Goal: Transaction & Acquisition: Obtain resource

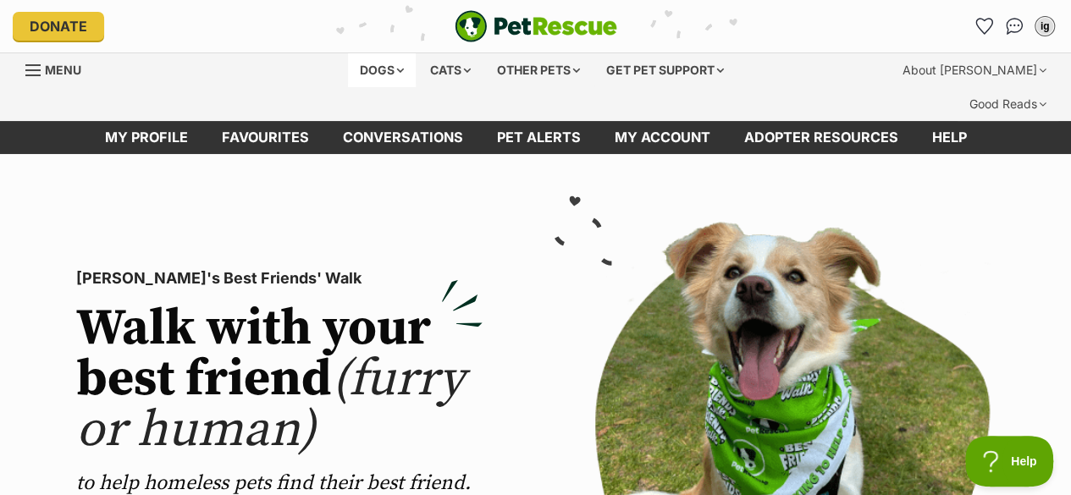
click at [364, 65] on div "Dogs" at bounding box center [382, 70] width 68 height 34
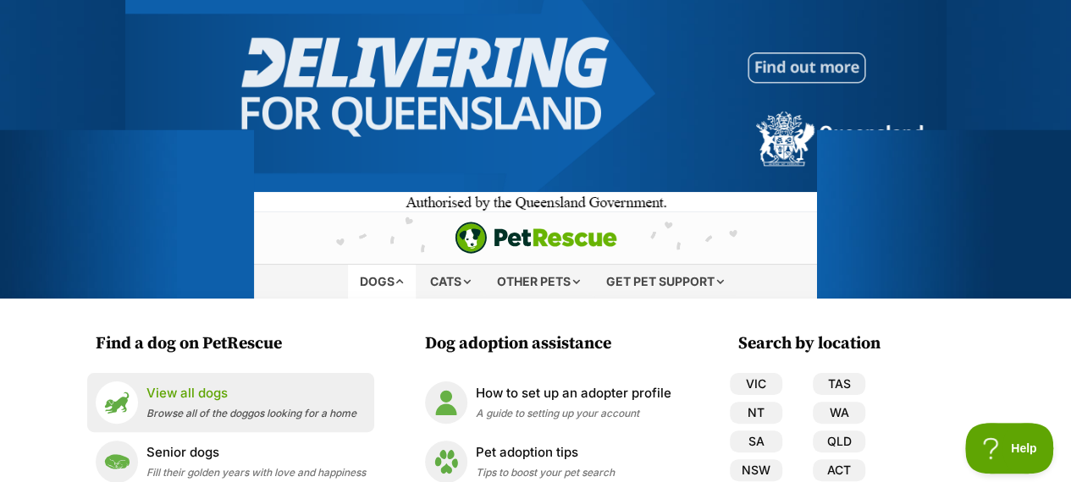
click at [203, 419] on span "Browse all of the doggos looking for a home" at bounding box center [251, 413] width 210 height 13
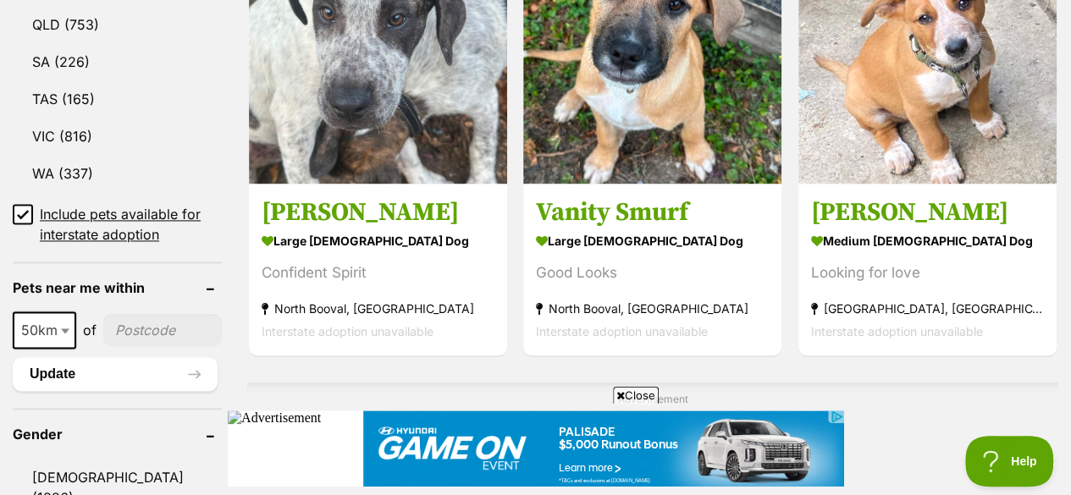
scroll to position [1175, 0]
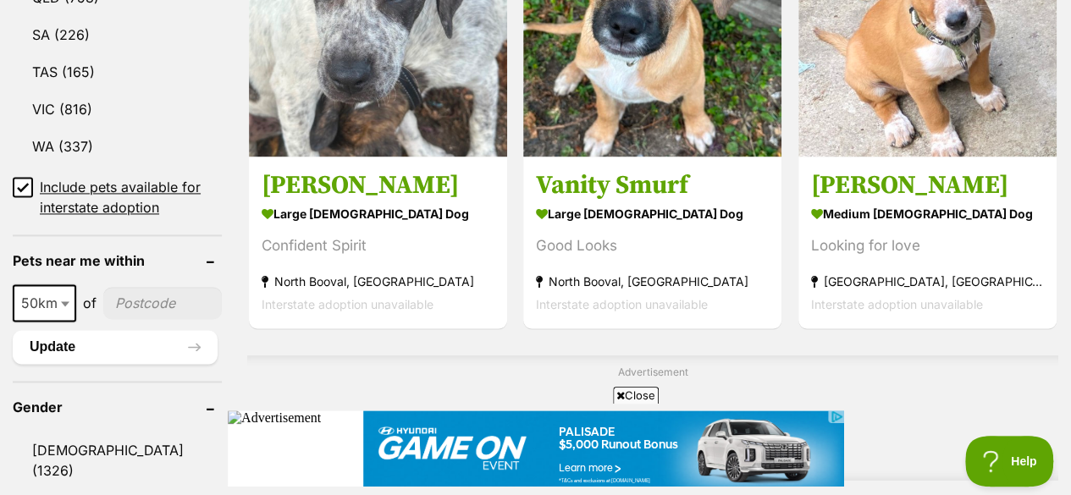
click at [146, 287] on input"] "postcode" at bounding box center [162, 303] width 118 height 32
type input"] "4178"
click at [74, 284] on span "50km" at bounding box center [44, 302] width 63 height 37
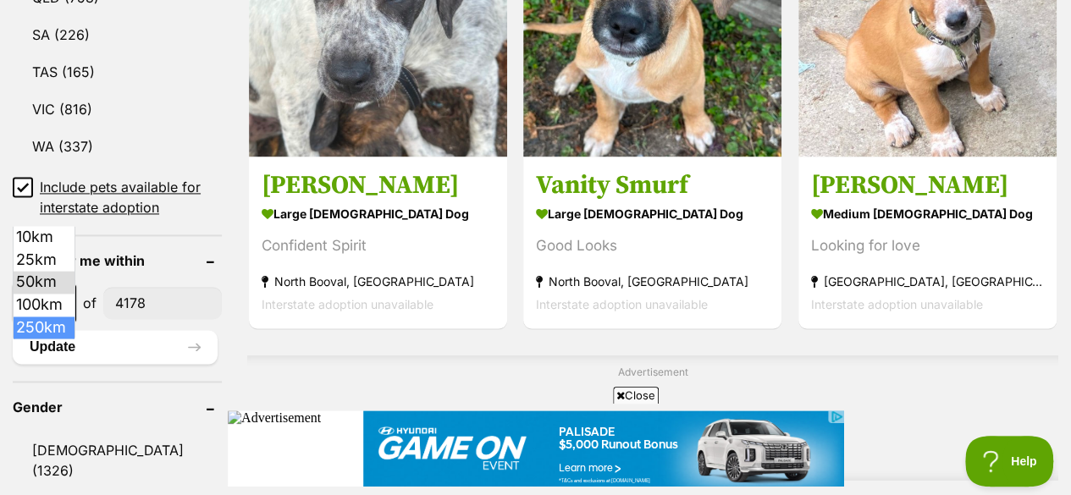
select select "250"
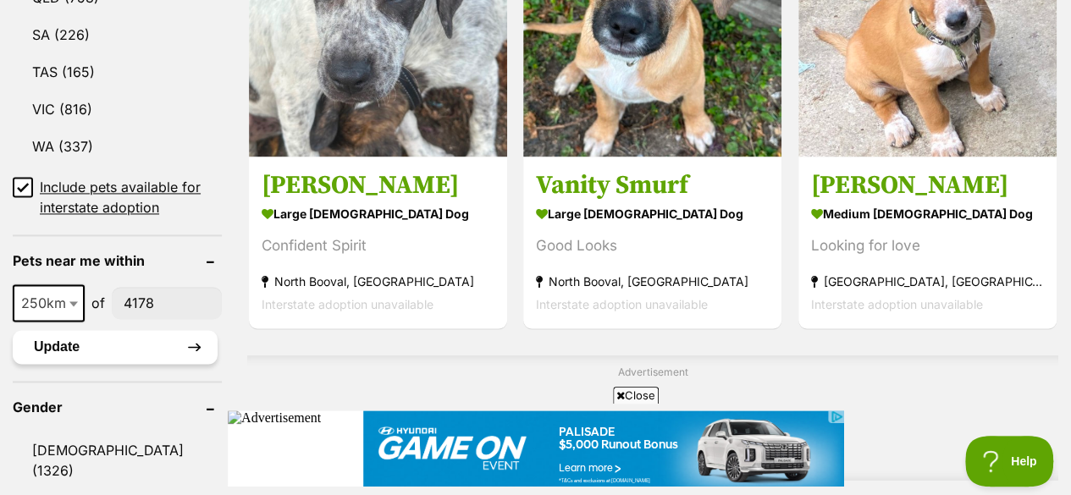
click at [60, 330] on button "Update" at bounding box center [115, 347] width 205 height 34
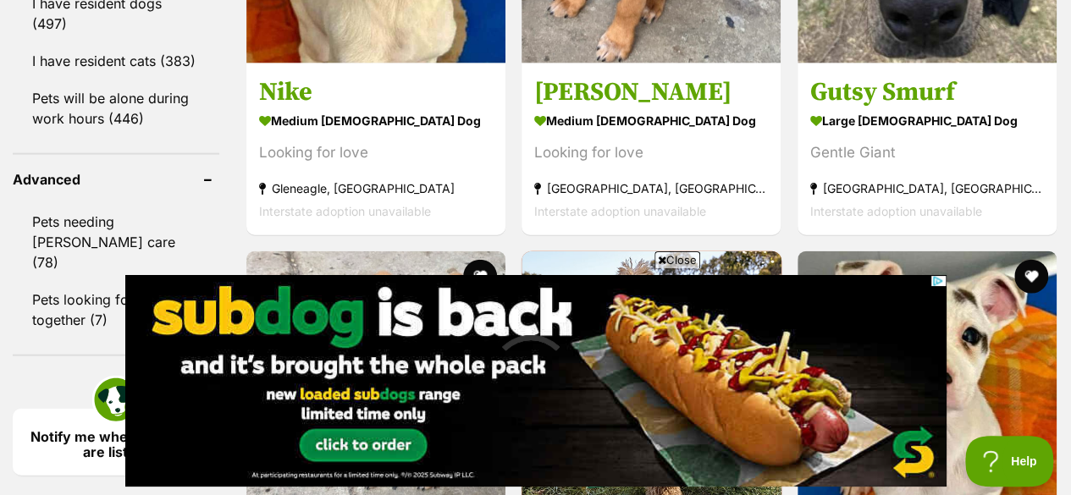
scroll to position [1609, 0]
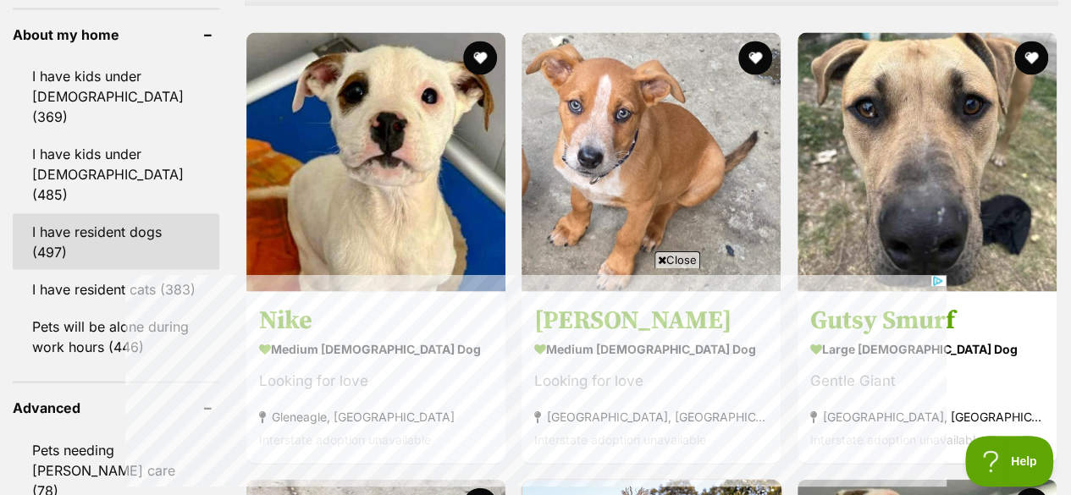
click at [159, 214] on link "I have resident dogs (497)" at bounding box center [116, 242] width 206 height 56
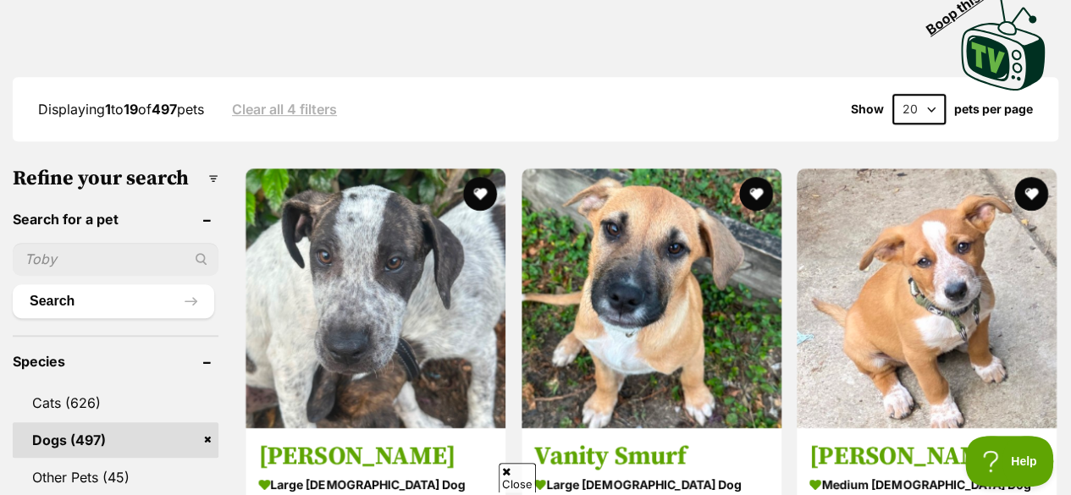
click at [917, 94] on select "20 40 60" at bounding box center [918, 109] width 53 height 30
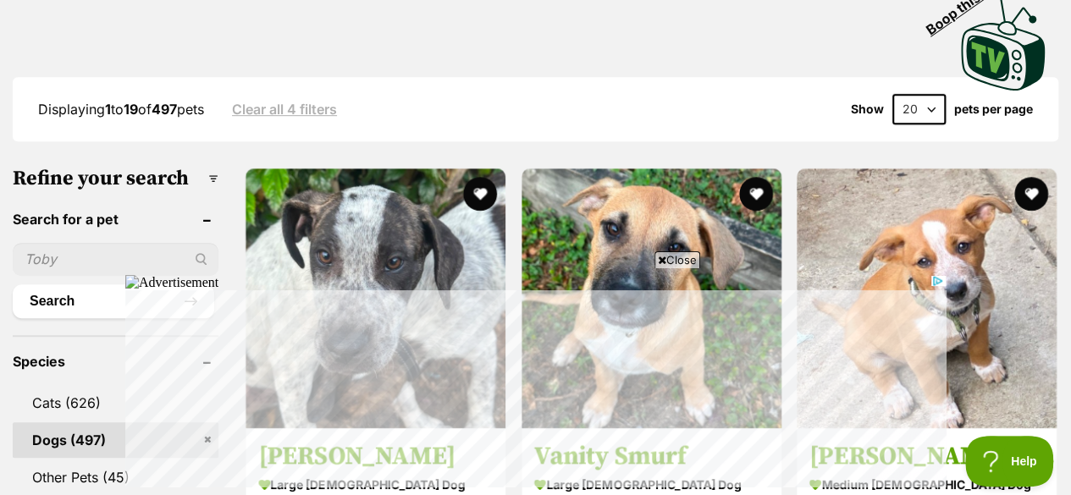
select select "60"
click at [892, 94] on select "20 40 60" at bounding box center [918, 109] width 53 height 30
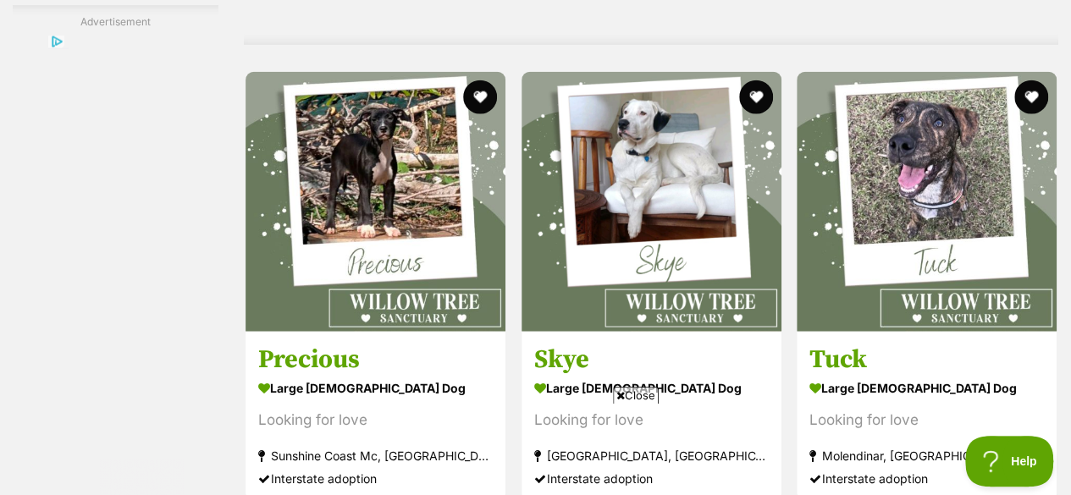
scroll to position [8396, 0]
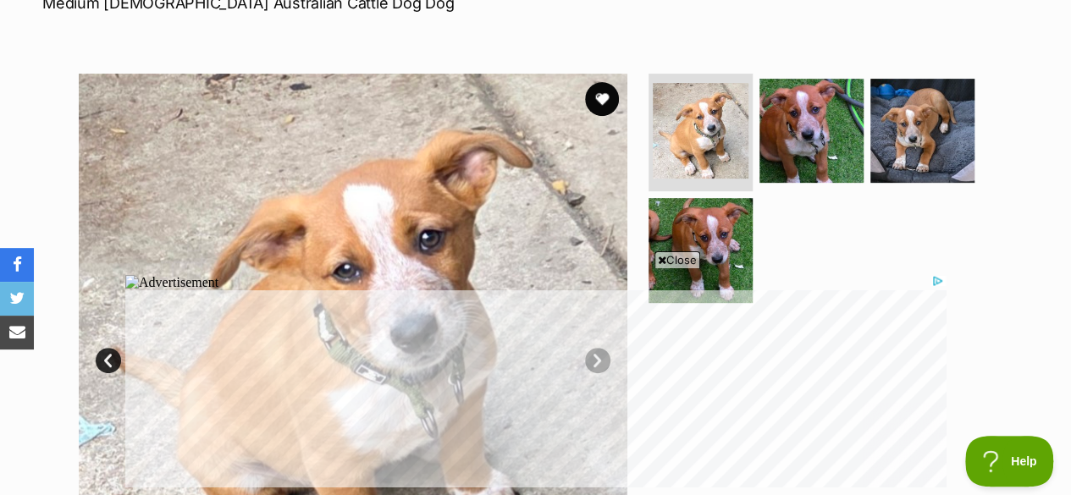
scroll to position [314, 0]
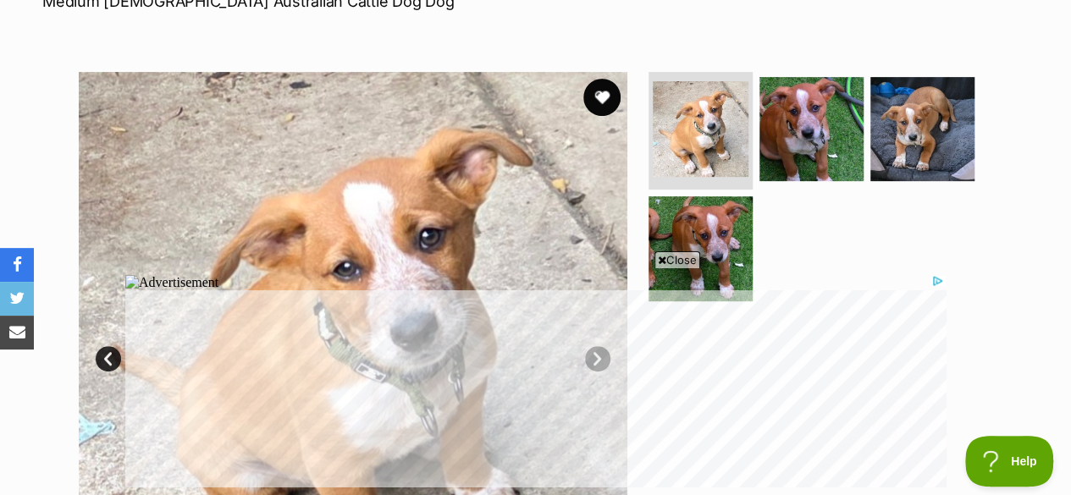
click at [592, 79] on button "favourite" at bounding box center [601, 97] width 37 height 37
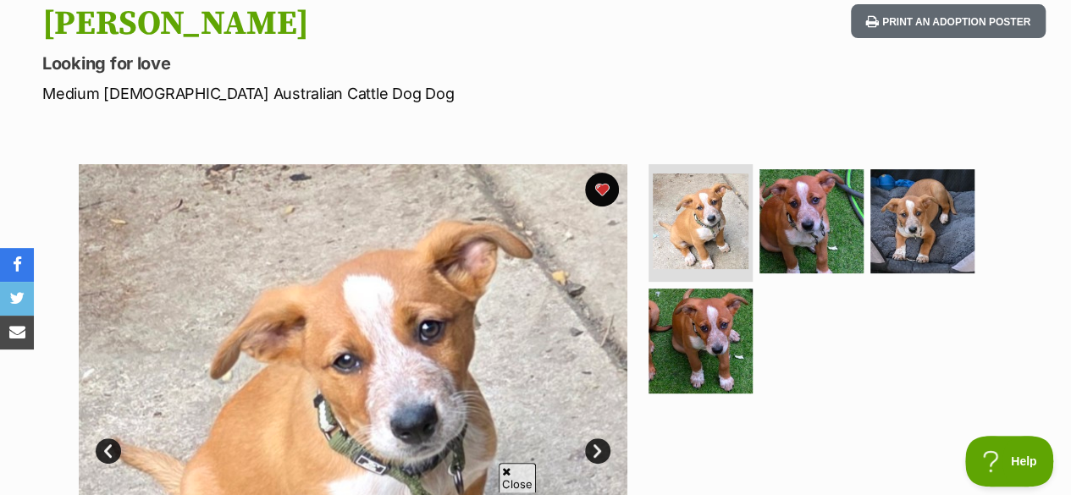
scroll to position [221, 0]
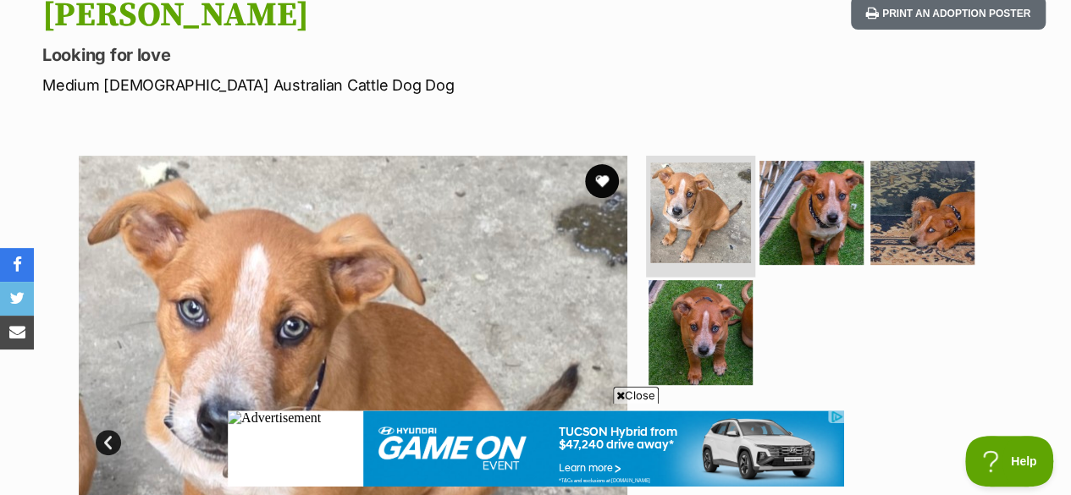
scroll to position [237, 0]
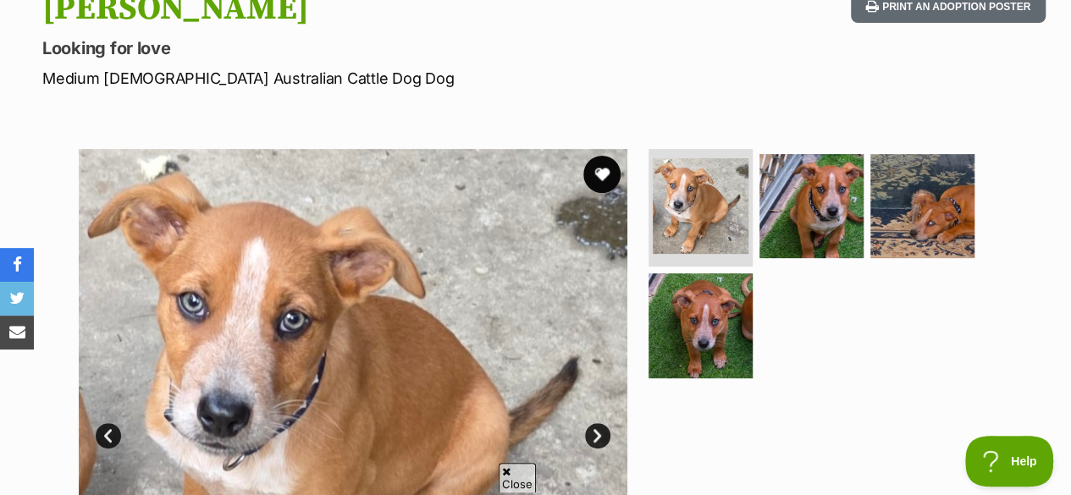
click at [611, 156] on button "favourite" at bounding box center [601, 174] width 37 height 37
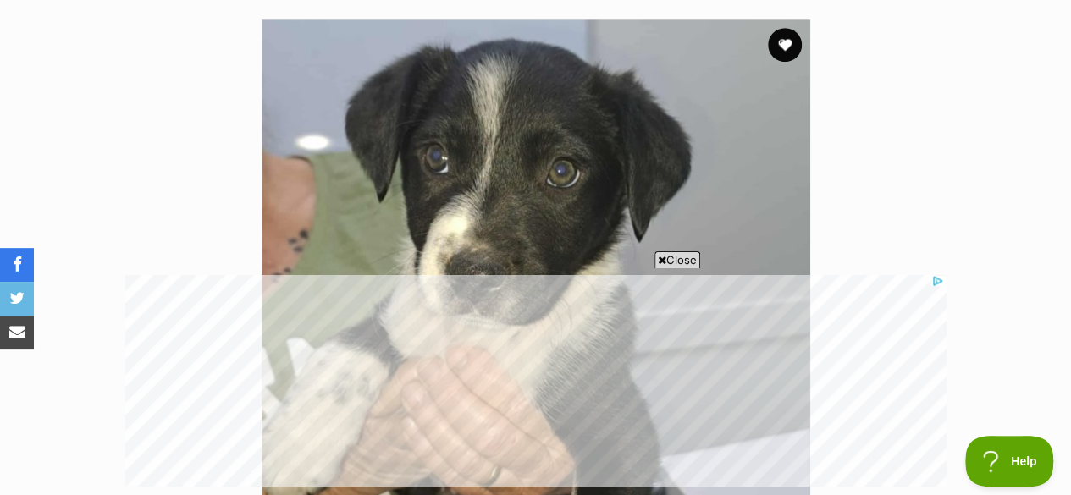
scroll to position [276, 0]
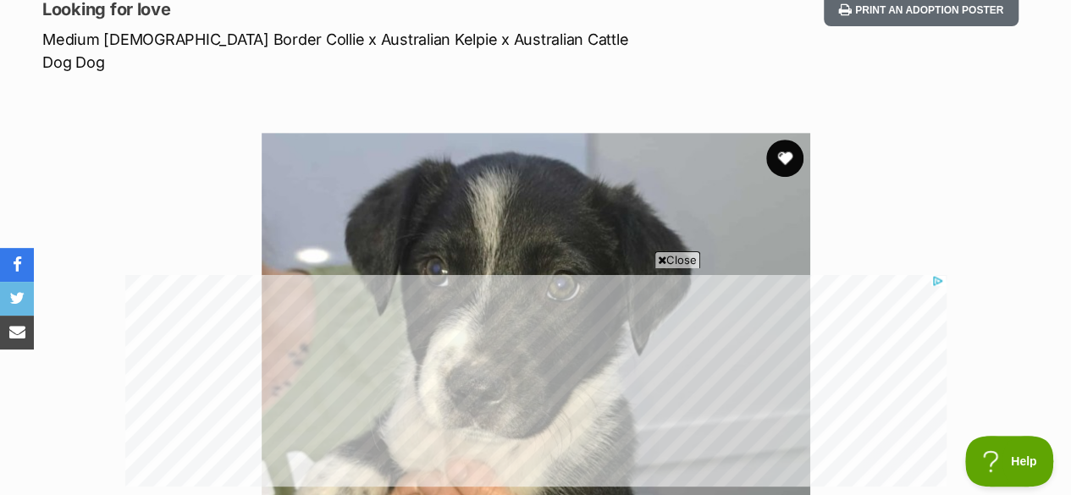
click at [790, 140] on button "favourite" at bounding box center [784, 158] width 37 height 37
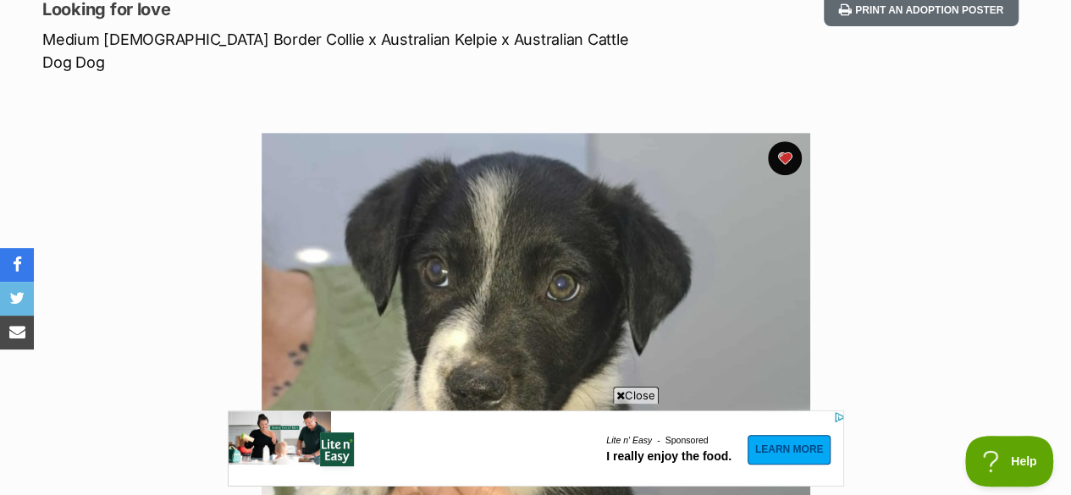
scroll to position [0, 0]
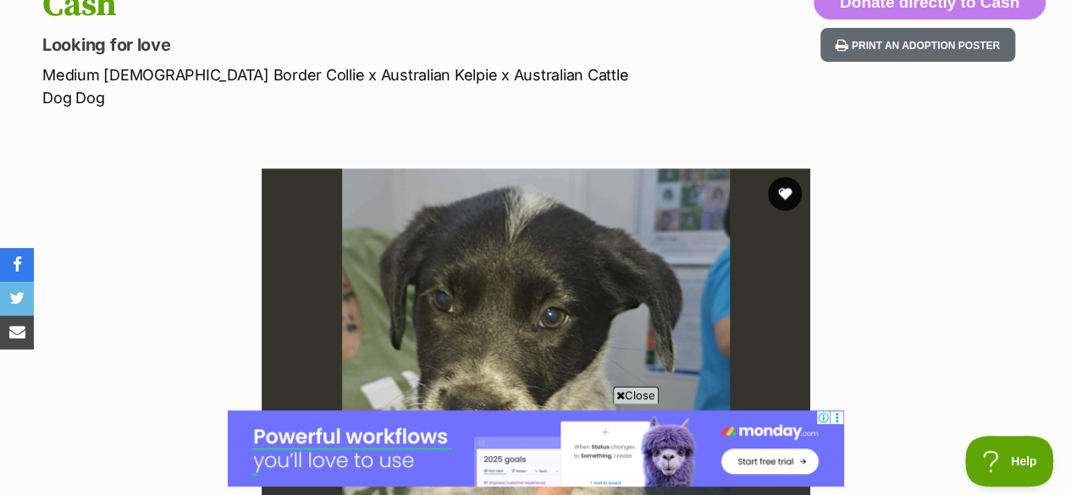
scroll to position [254, 0]
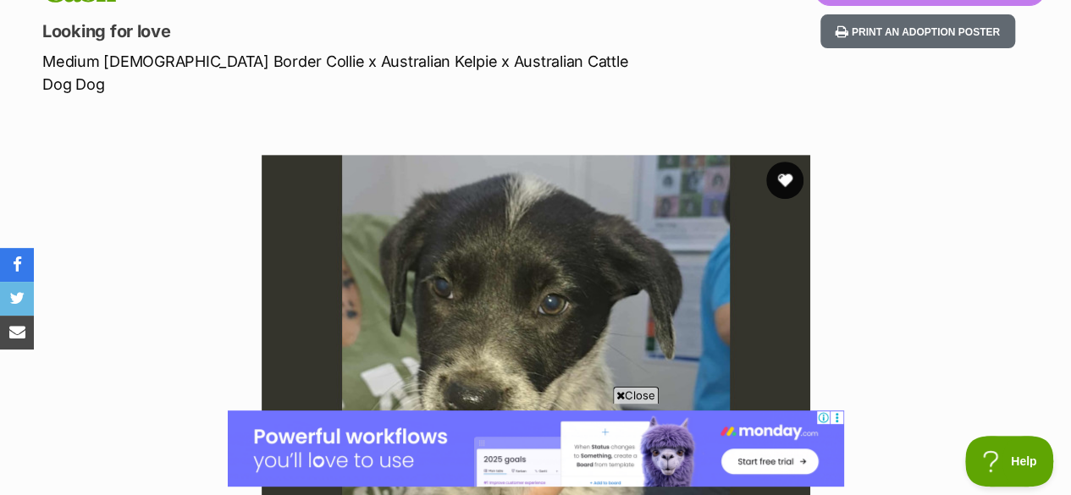
click at [782, 162] on button "favourite" at bounding box center [784, 180] width 37 height 37
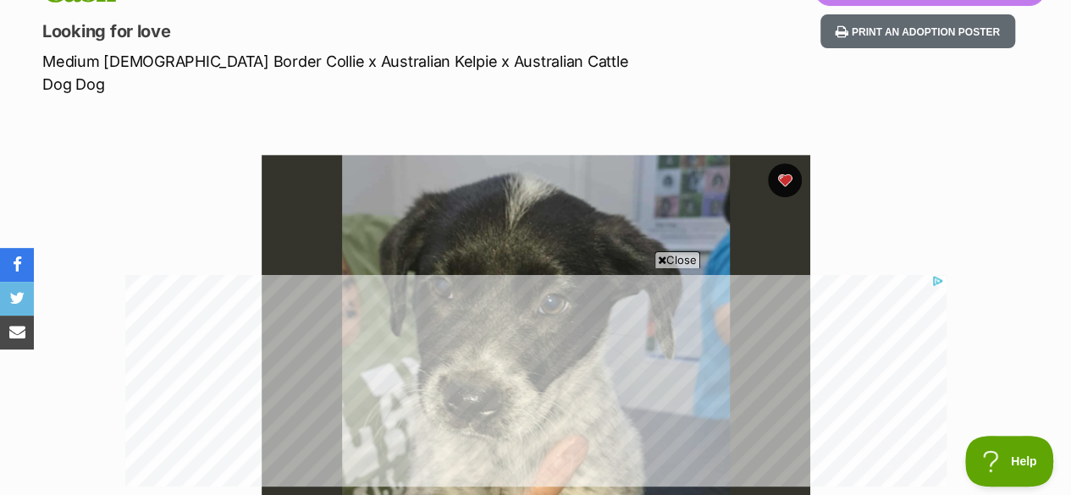
scroll to position [0, 0]
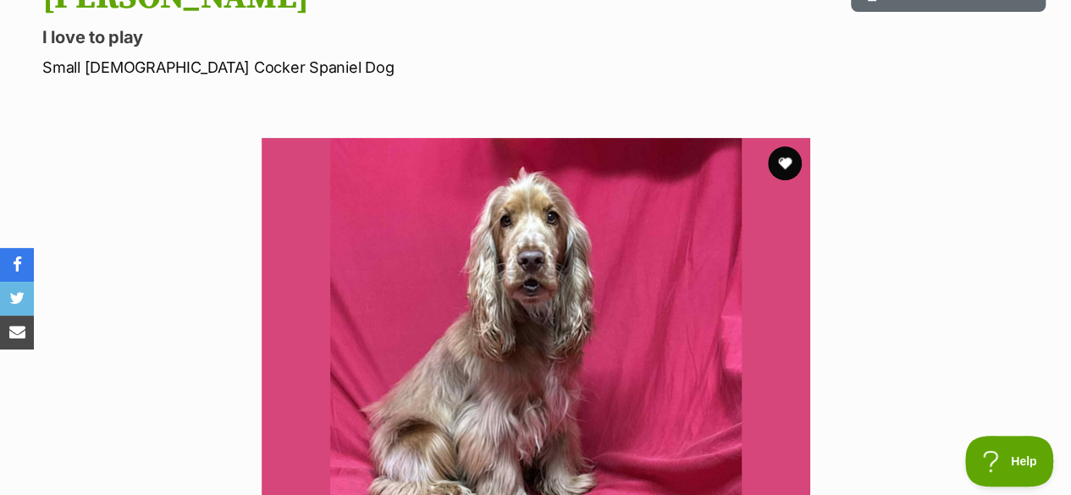
scroll to position [249, 0]
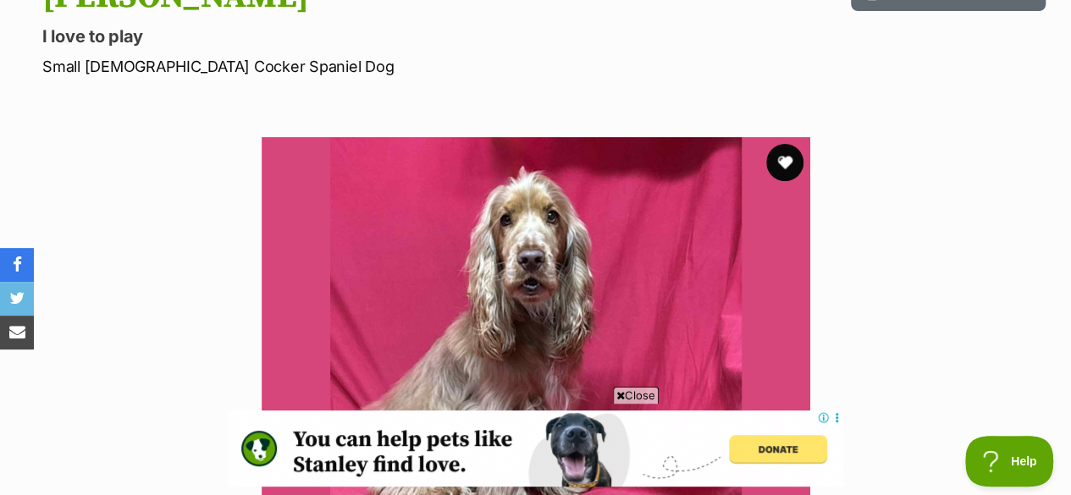
click at [771, 144] on button "favourite" at bounding box center [784, 162] width 37 height 37
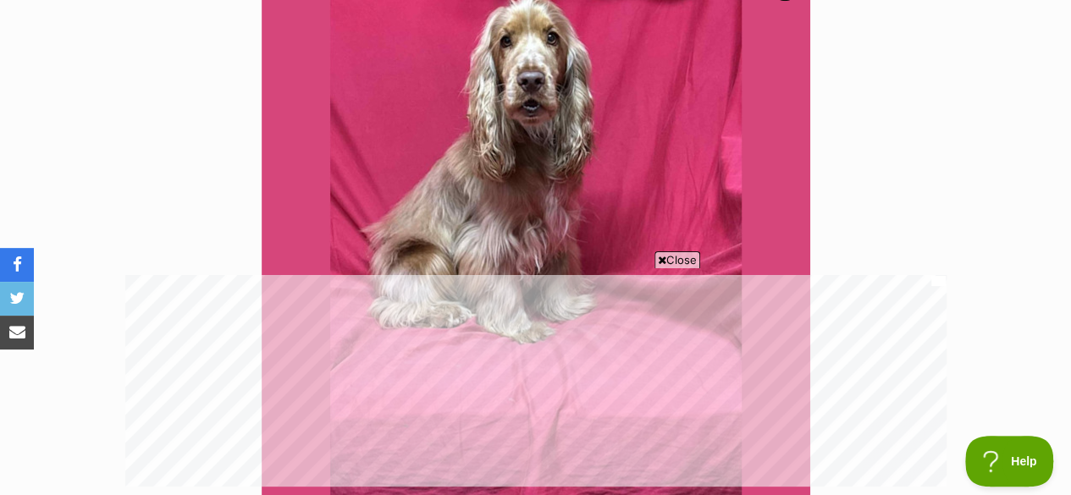
scroll to position [427, 0]
click at [678, 256] on span "Close" at bounding box center [677, 259] width 46 height 17
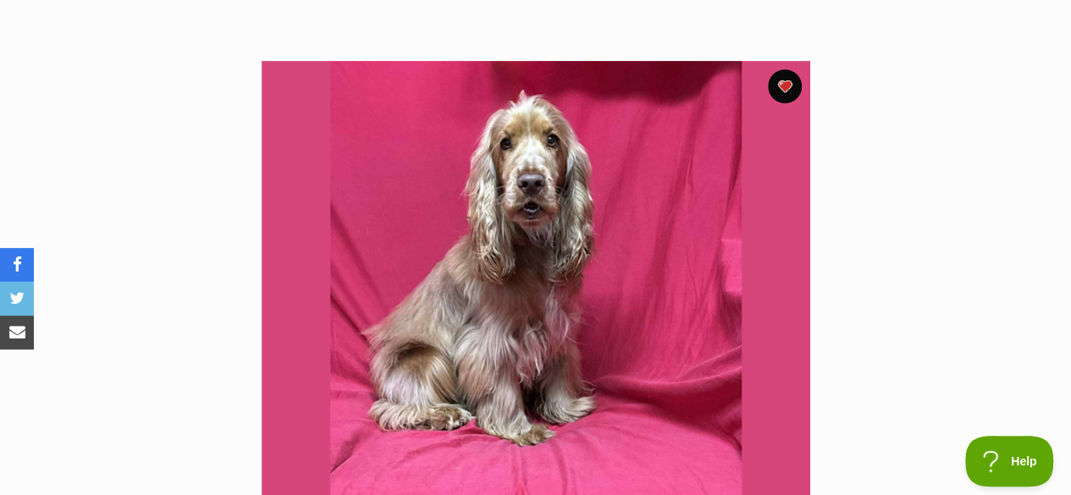
scroll to position [0, 0]
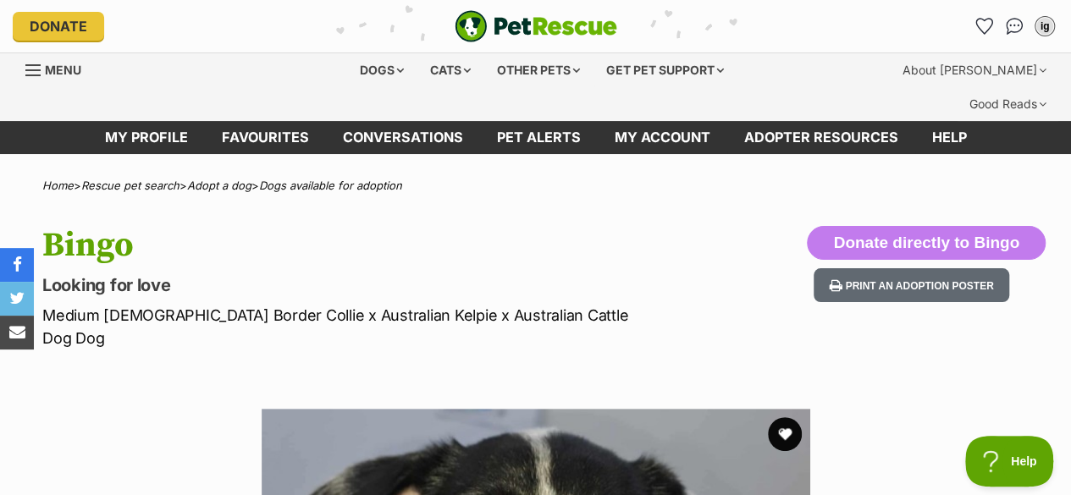
scroll to position [269, 0]
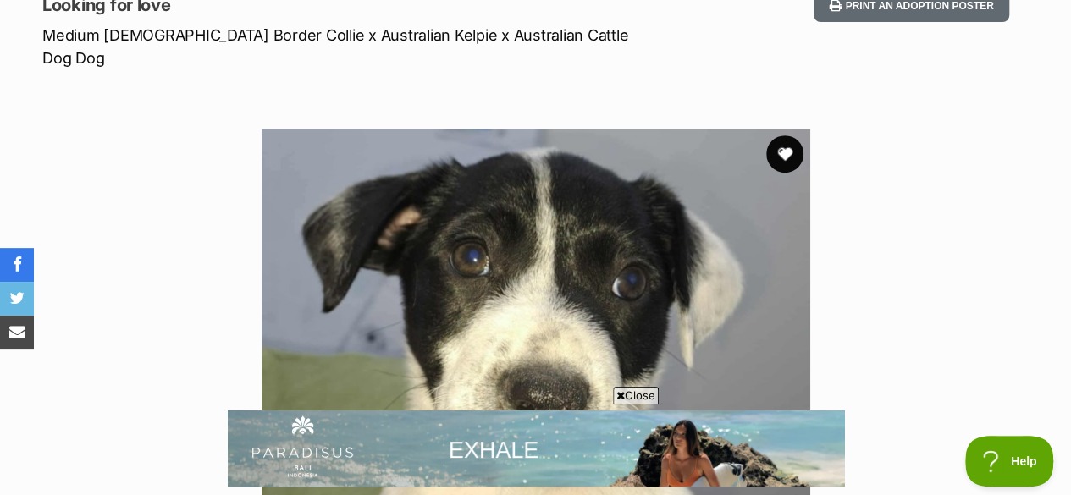
click at [794, 135] on button "favourite" at bounding box center [784, 153] width 37 height 37
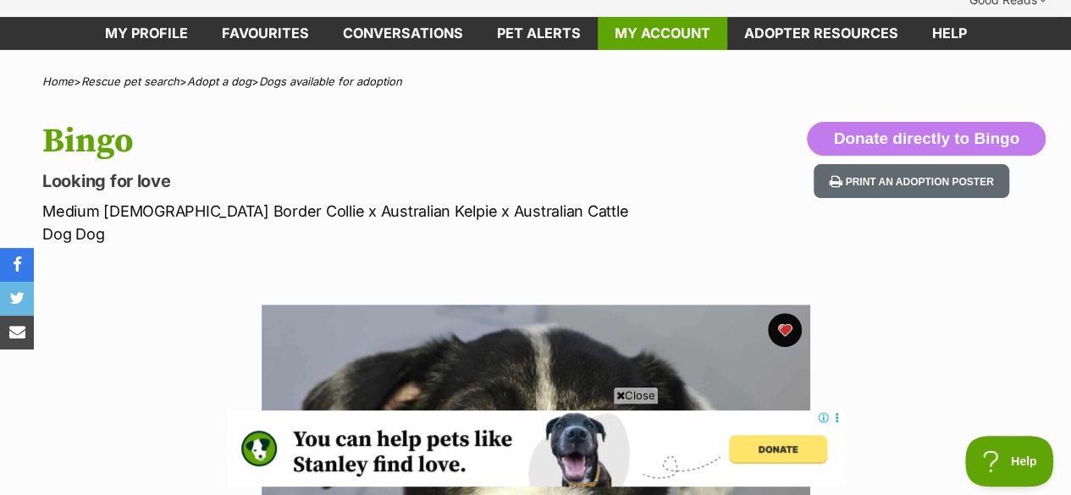
scroll to position [0, 0]
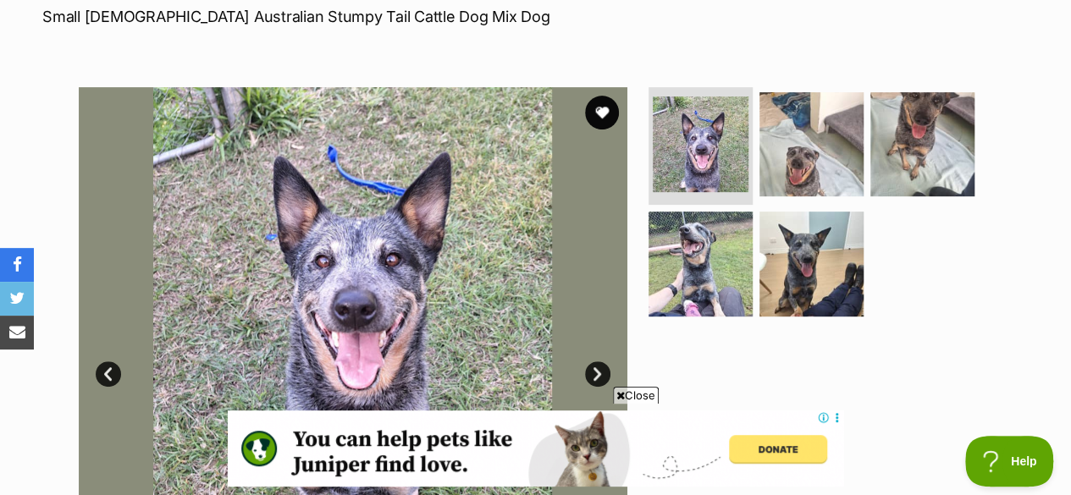
scroll to position [300, 0]
click at [593, 93] on button "favourite" at bounding box center [601, 111] width 37 height 37
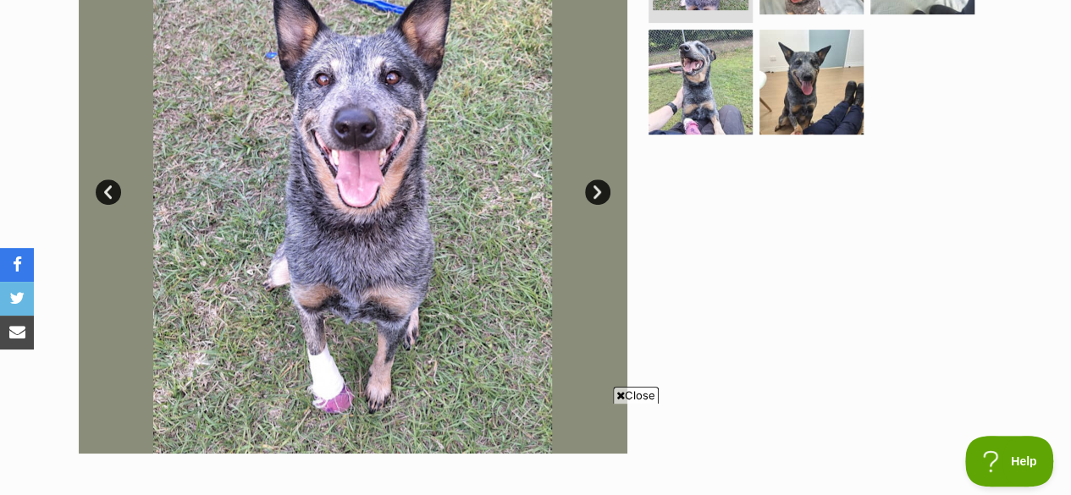
scroll to position [0, 0]
click at [599, 171] on img at bounding box center [353, 179] width 548 height 548
click at [594, 179] on link "Next" at bounding box center [597, 191] width 25 height 25
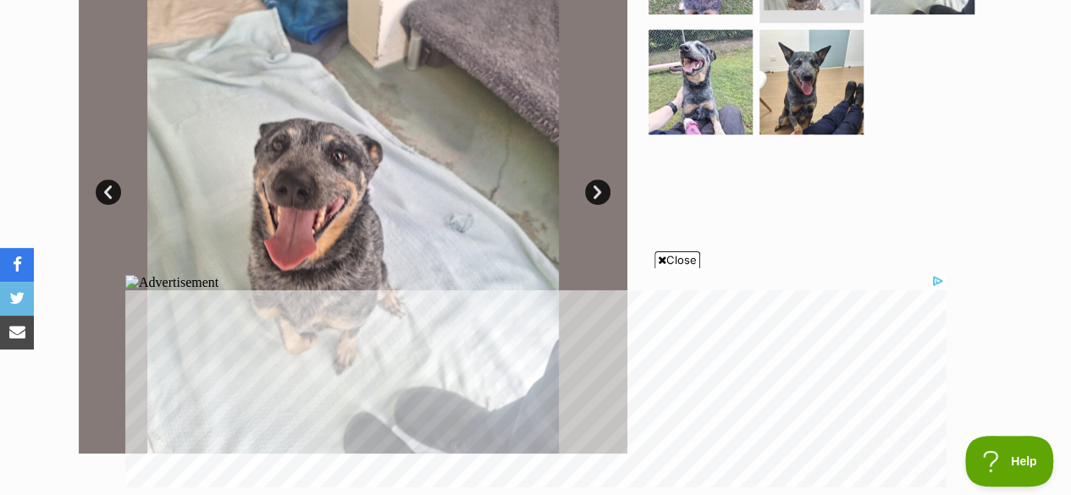
click at [594, 179] on link "Next" at bounding box center [597, 191] width 25 height 25
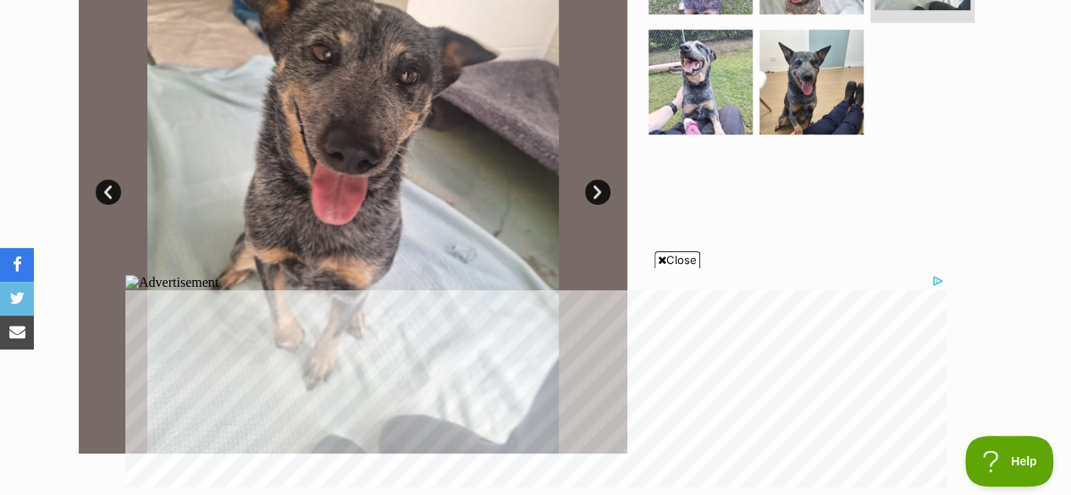
click at [594, 179] on link "Next" at bounding box center [597, 191] width 25 height 25
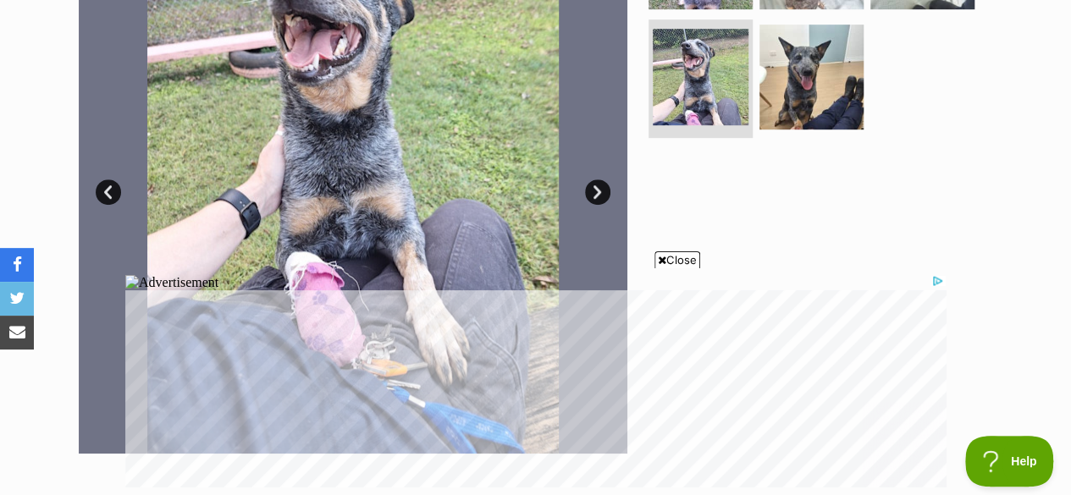
scroll to position [574, 0]
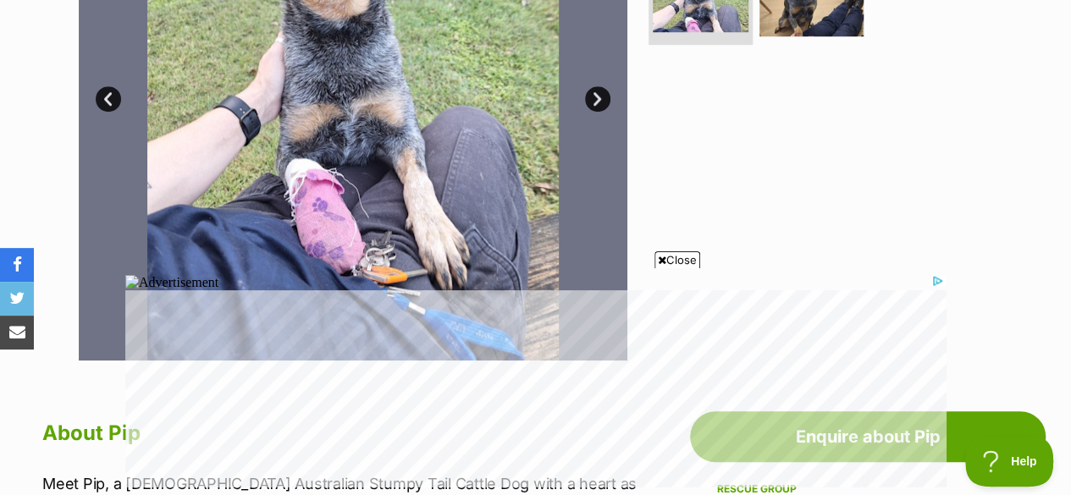
click at [674, 262] on span "Close" at bounding box center [677, 259] width 46 height 17
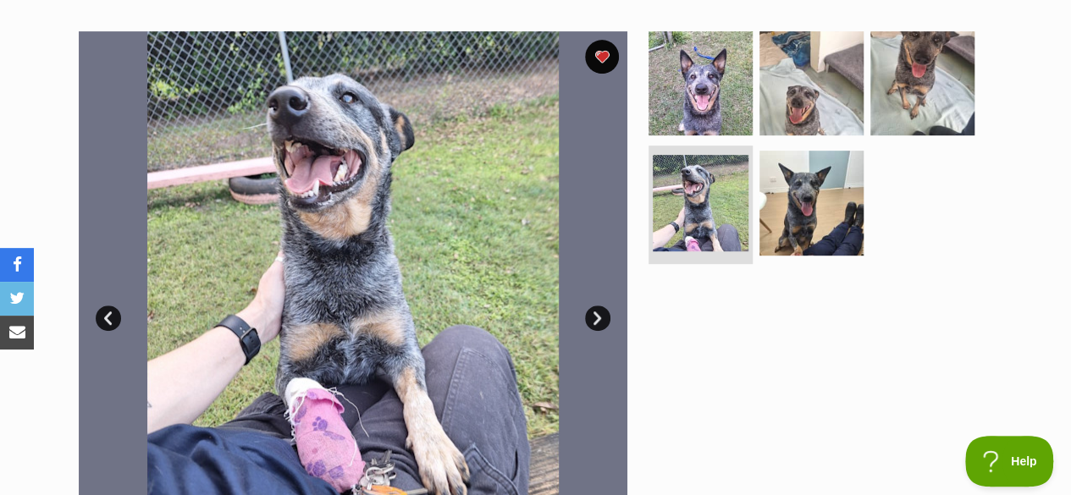
scroll to position [351, 0]
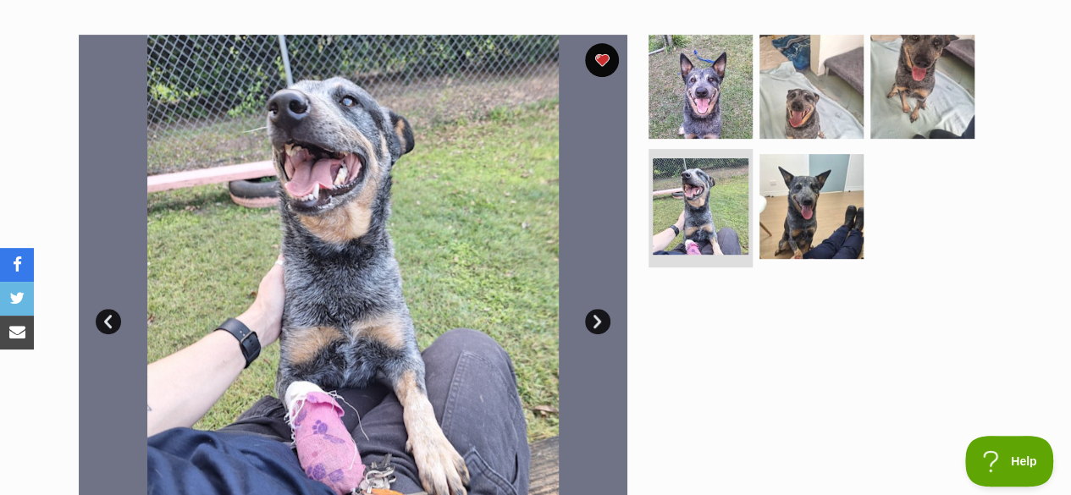
click at [598, 309] on link "Next" at bounding box center [597, 321] width 25 height 25
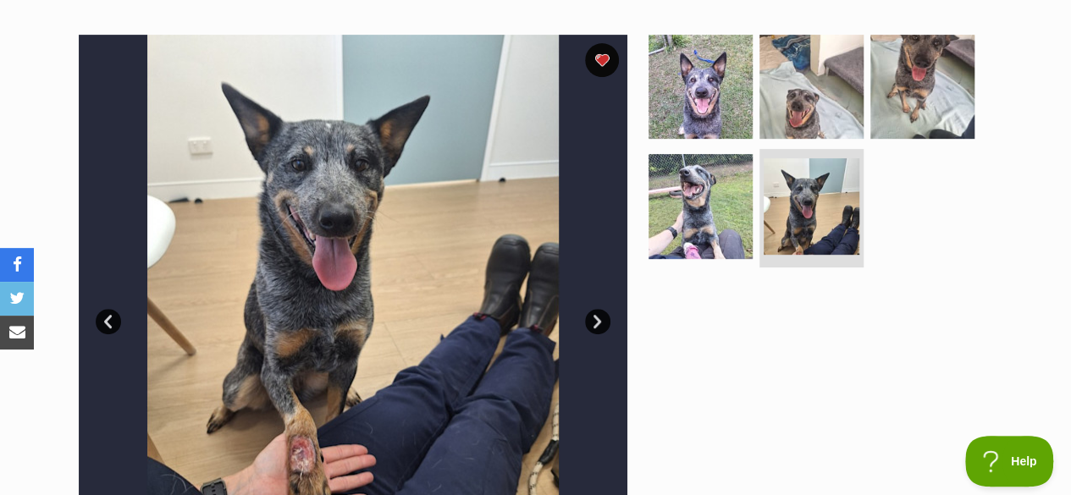
click at [598, 309] on link "Next" at bounding box center [597, 321] width 25 height 25
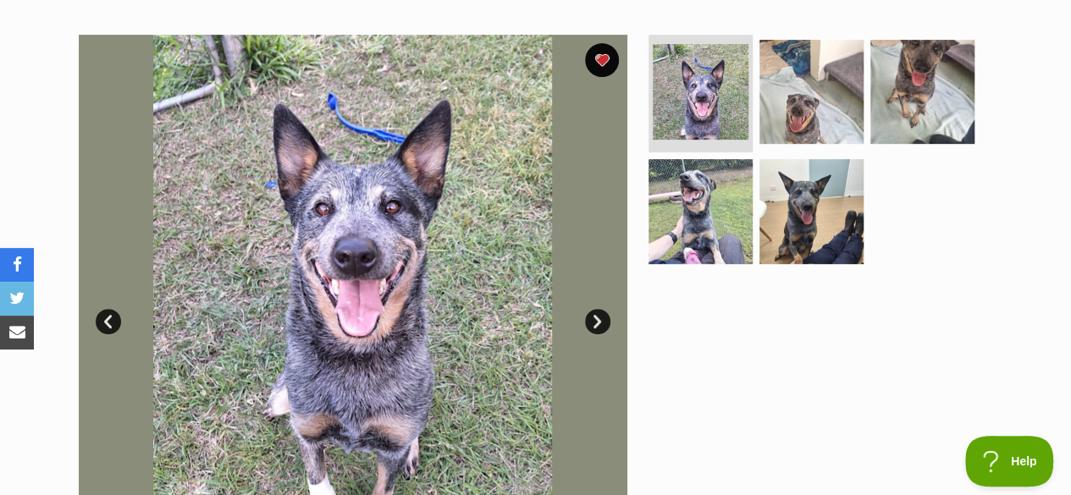
click at [598, 309] on link "Next" at bounding box center [597, 321] width 25 height 25
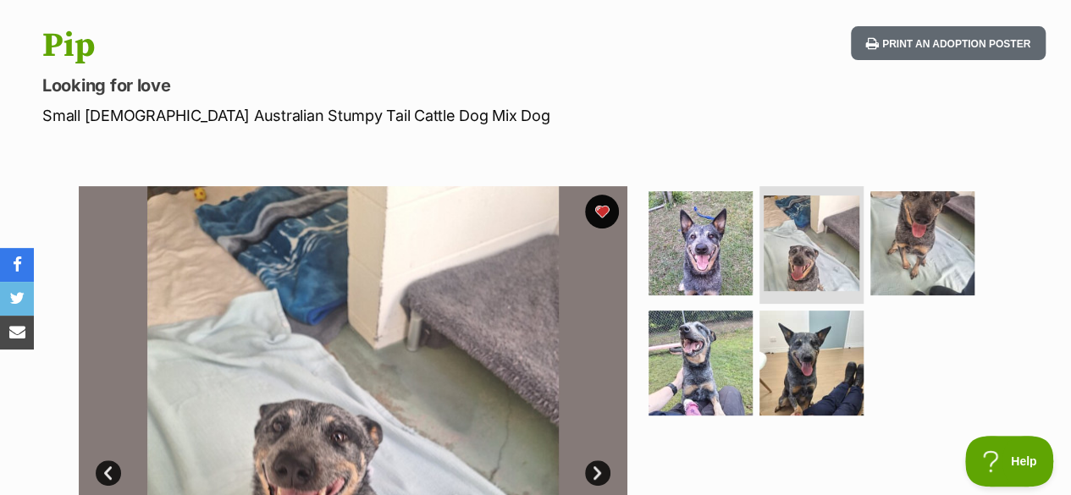
scroll to position [193, 0]
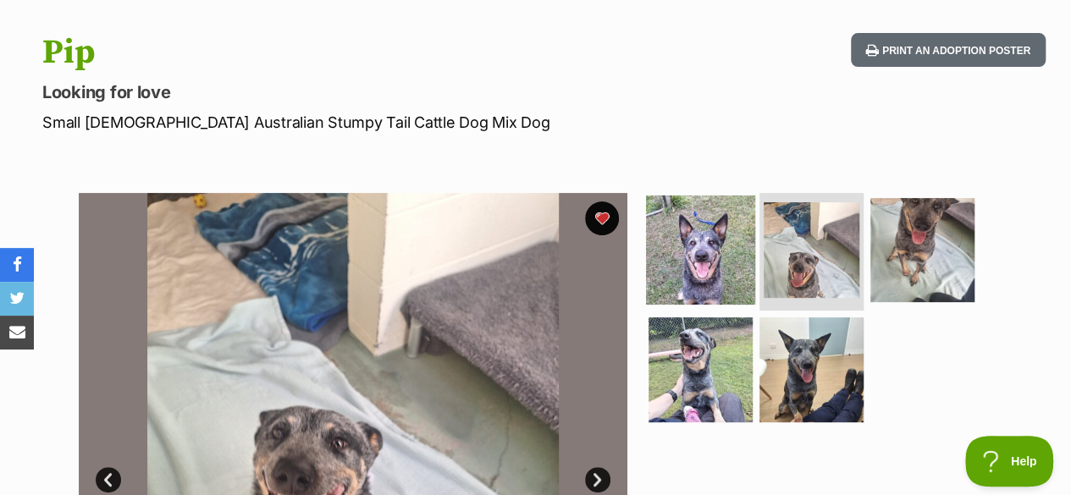
click at [685, 231] on img at bounding box center [700, 249] width 109 height 109
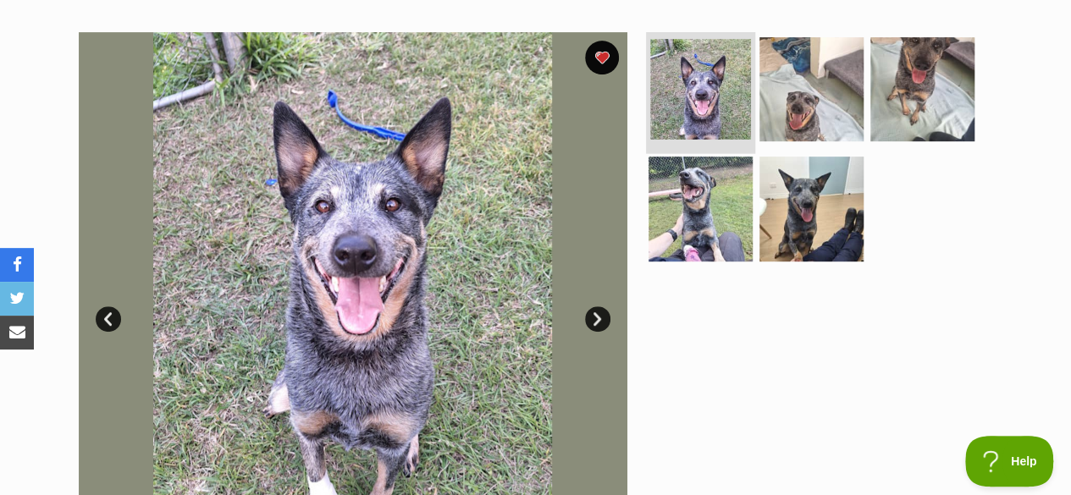
scroll to position [355, 0]
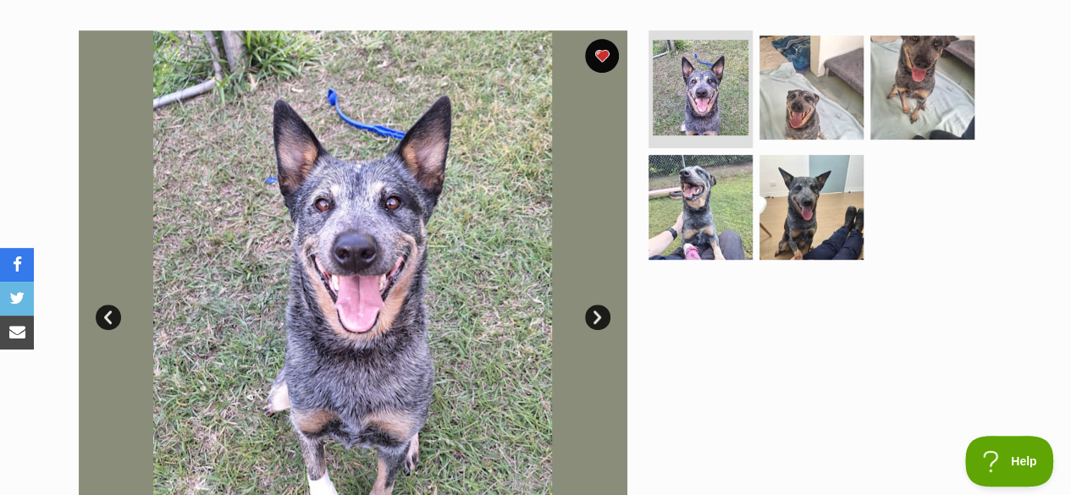
click at [597, 305] on link "Next" at bounding box center [597, 317] width 25 height 25
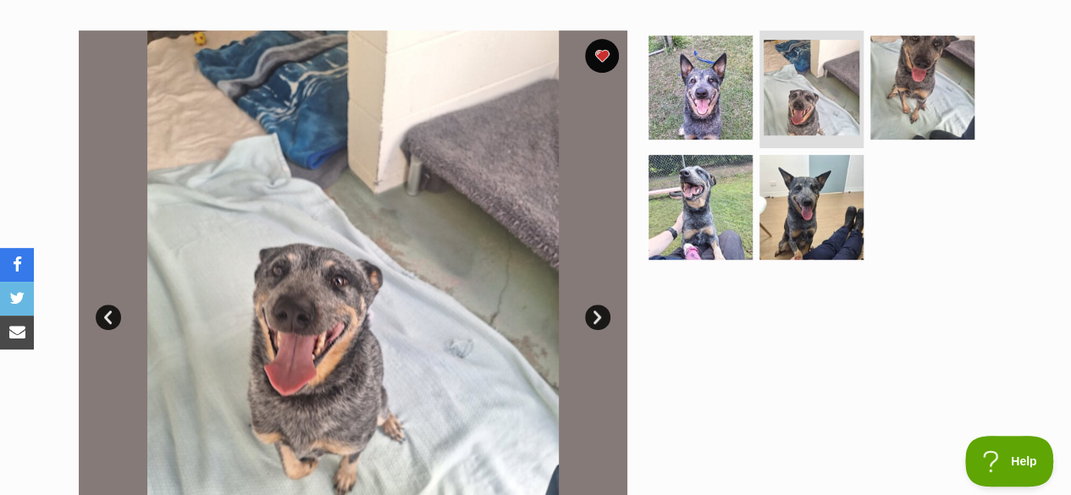
click at [597, 305] on link "Next" at bounding box center [597, 317] width 25 height 25
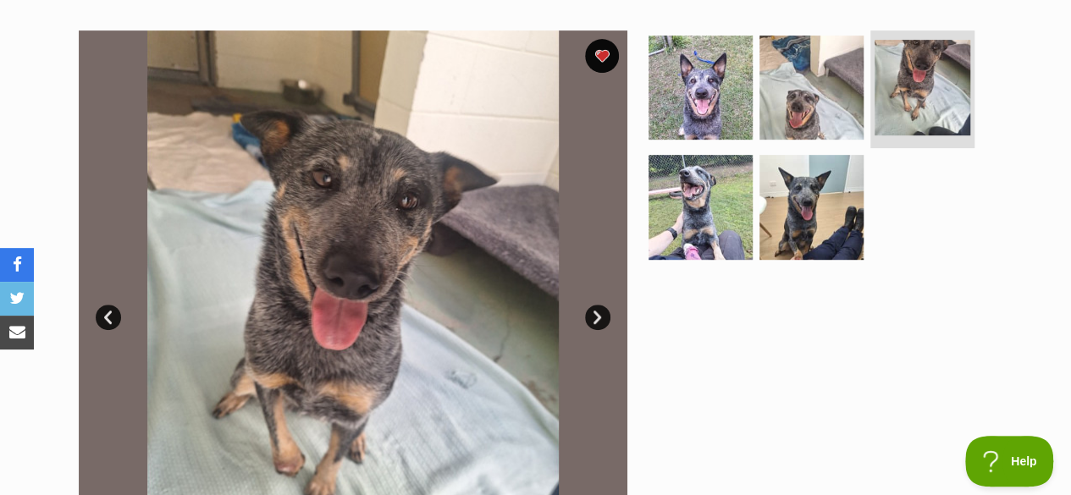
click at [597, 305] on link "Next" at bounding box center [597, 317] width 25 height 25
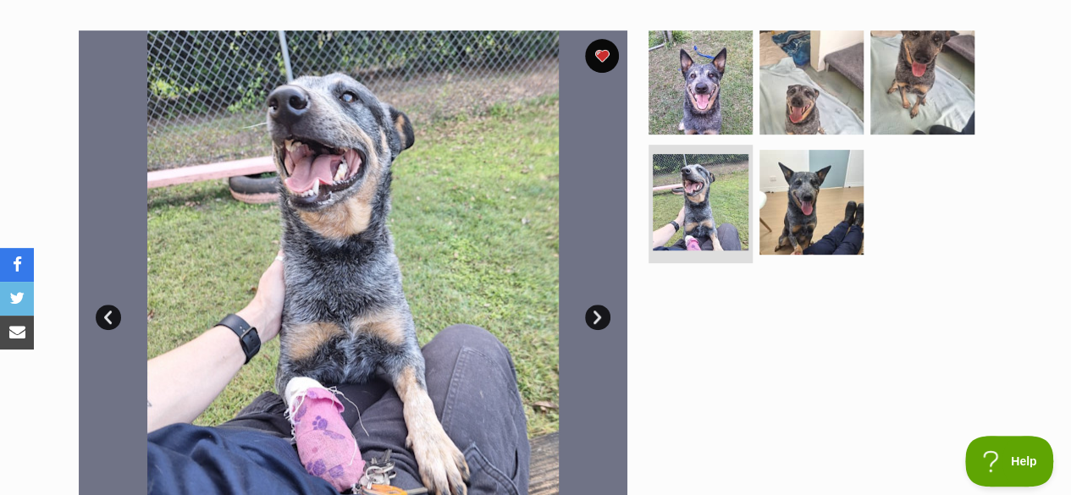
click at [597, 305] on link "Next" at bounding box center [597, 317] width 25 height 25
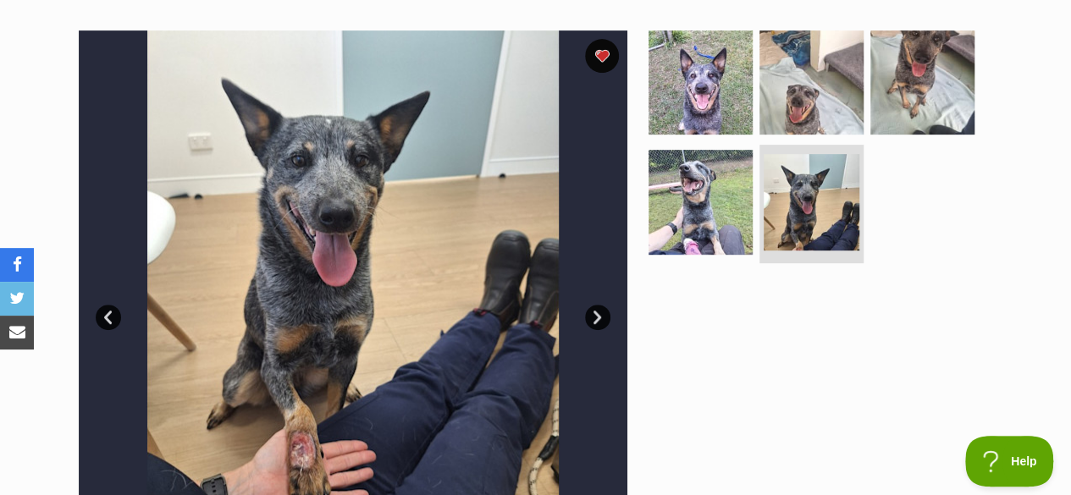
click at [597, 305] on link "Next" at bounding box center [597, 317] width 25 height 25
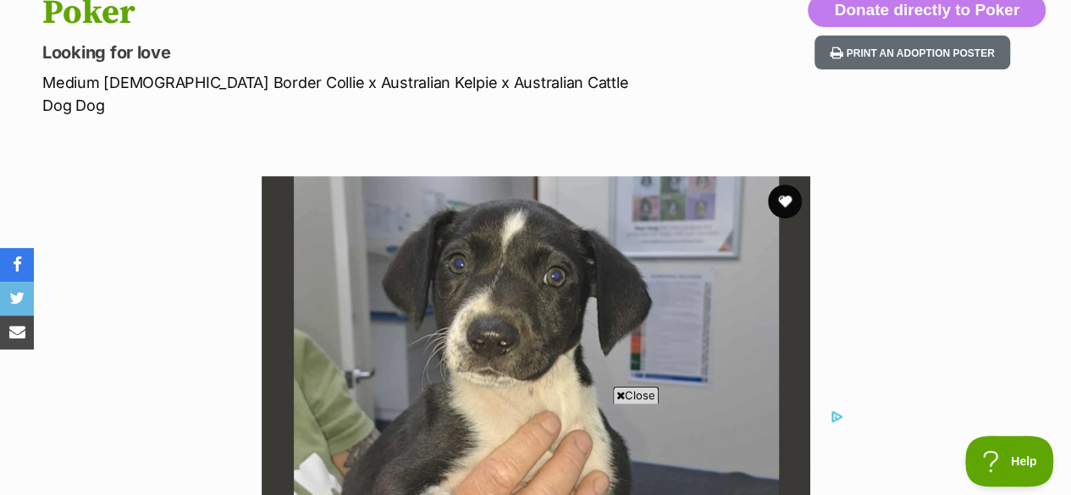
scroll to position [234, 0]
click at [790, 182] on button "favourite" at bounding box center [784, 200] width 37 height 37
